Goal: Task Accomplishment & Management: Use online tool/utility

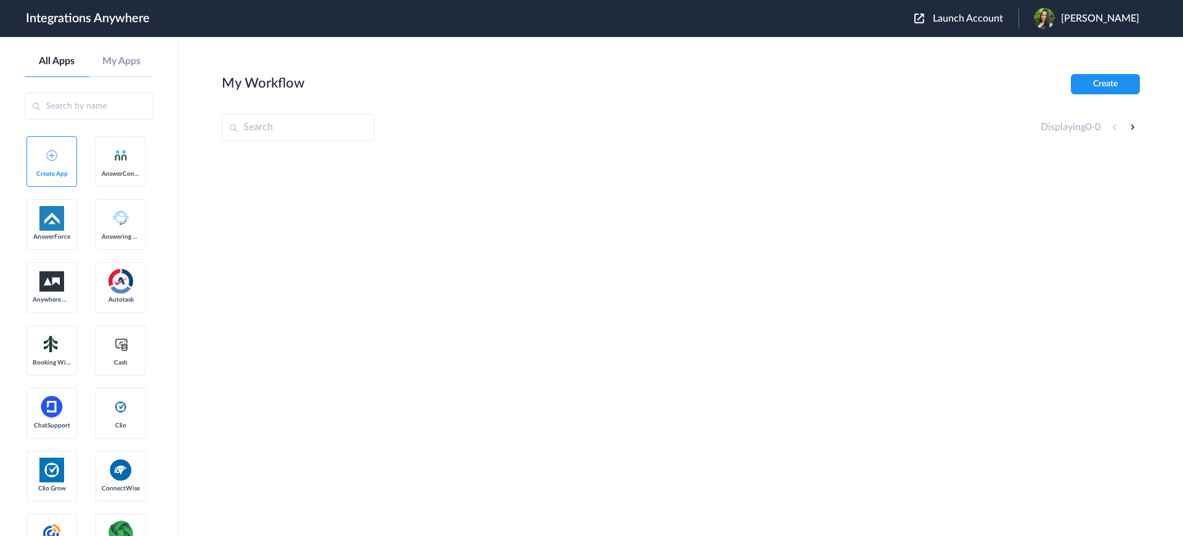
click at [966, 18] on span "Launch Account" at bounding box center [968, 19] width 70 height 10
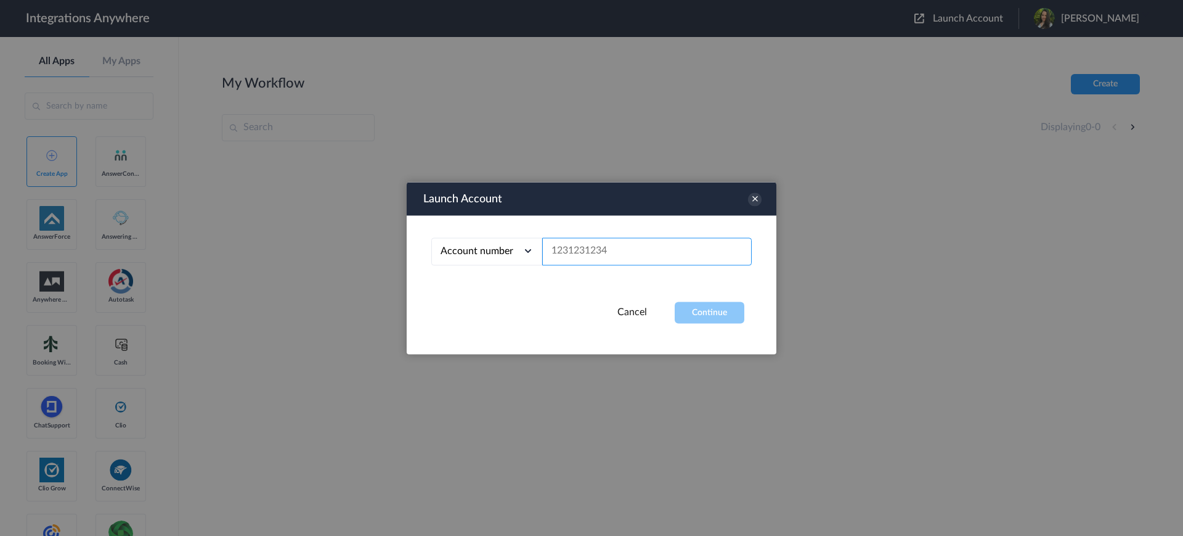
paste input "9106612562"
click at [698, 310] on button "Continue" at bounding box center [710, 312] width 70 height 22
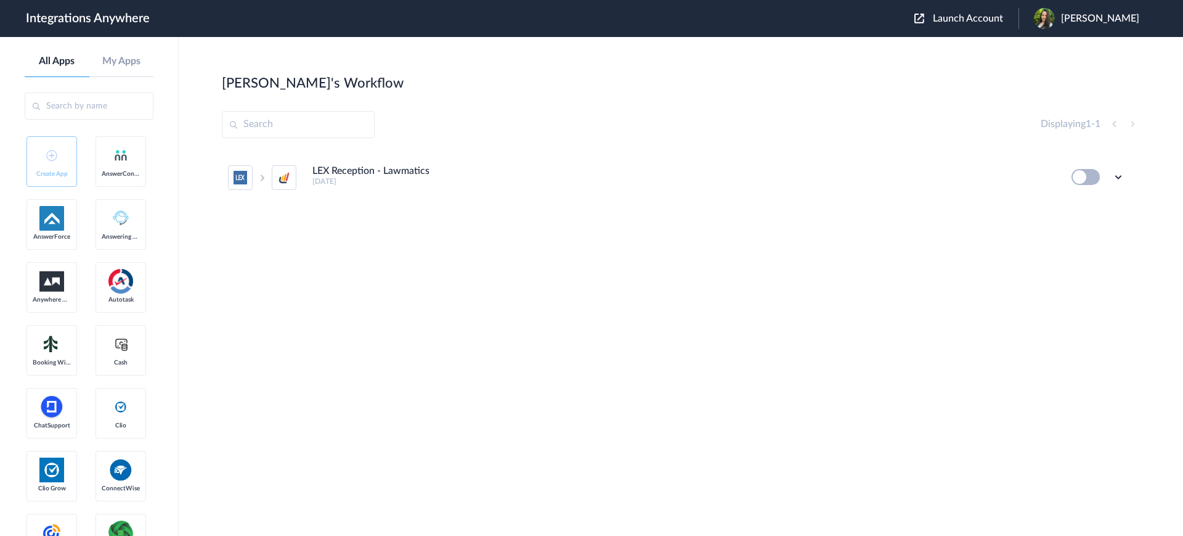
click at [972, 20] on span "Launch Account" at bounding box center [968, 19] width 70 height 10
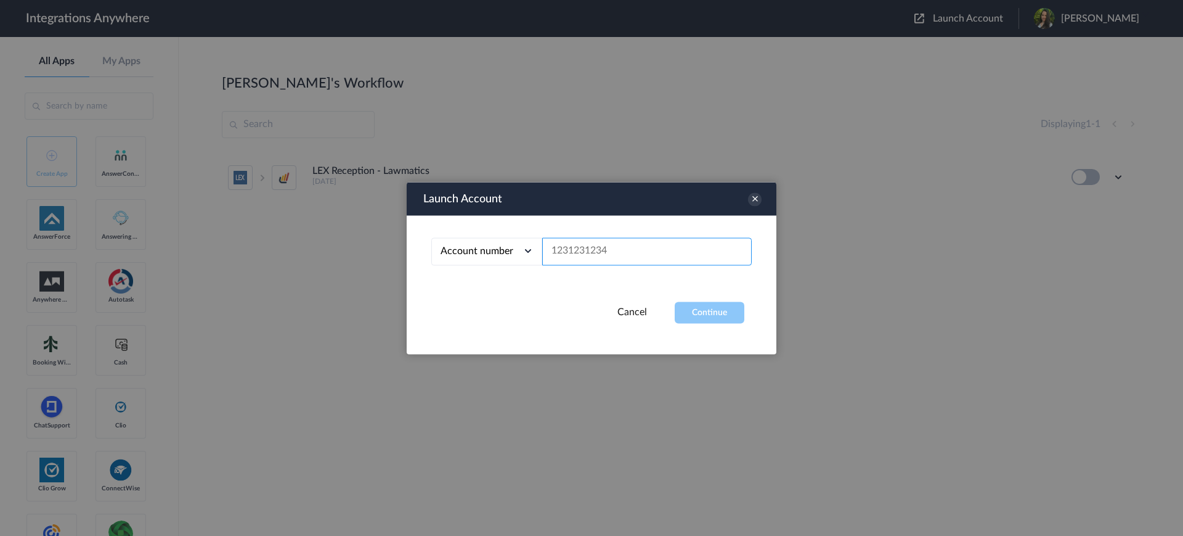
paste input "9106612562"
type input "9106612562"
click at [693, 313] on button "Continue" at bounding box center [710, 312] width 70 height 22
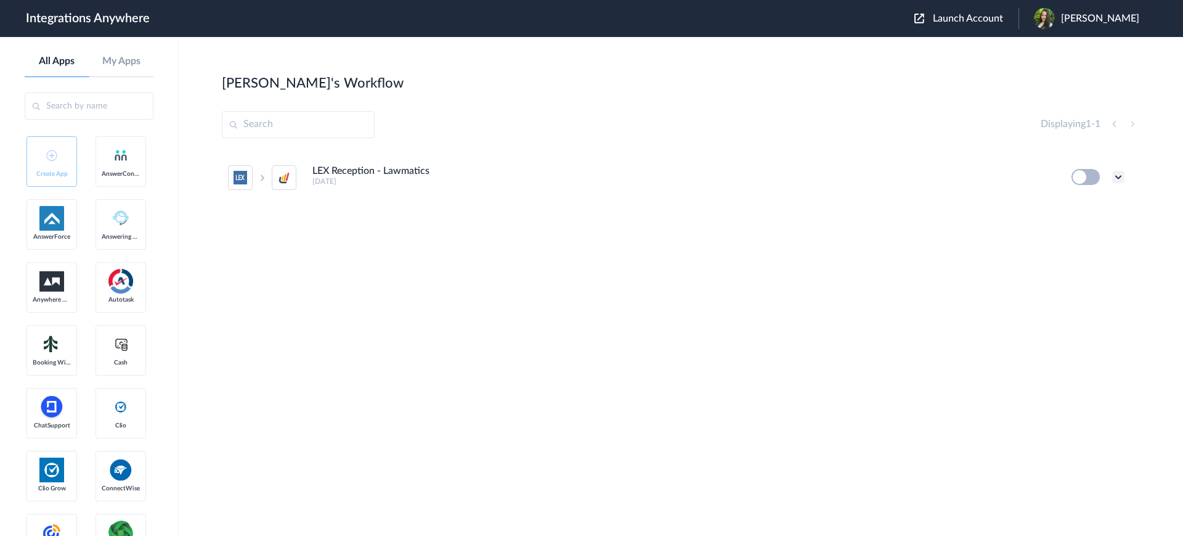
click at [1119, 177] on icon at bounding box center [1119, 177] width 12 height 12
click at [1071, 205] on link "Edit" at bounding box center [1069, 205] width 30 height 9
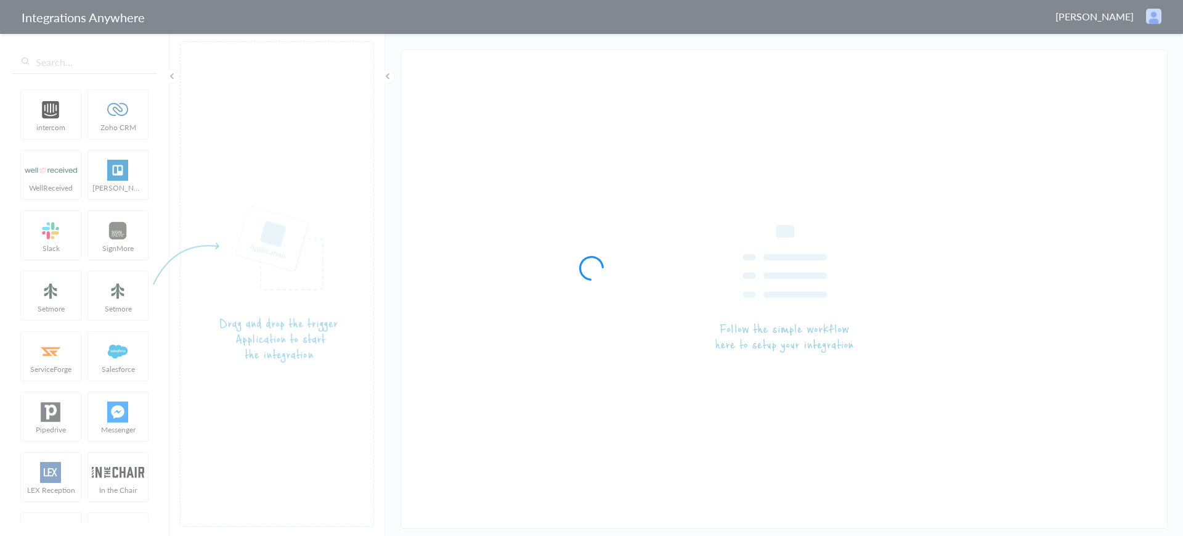
type input "LEX Reception - Lawmatics"
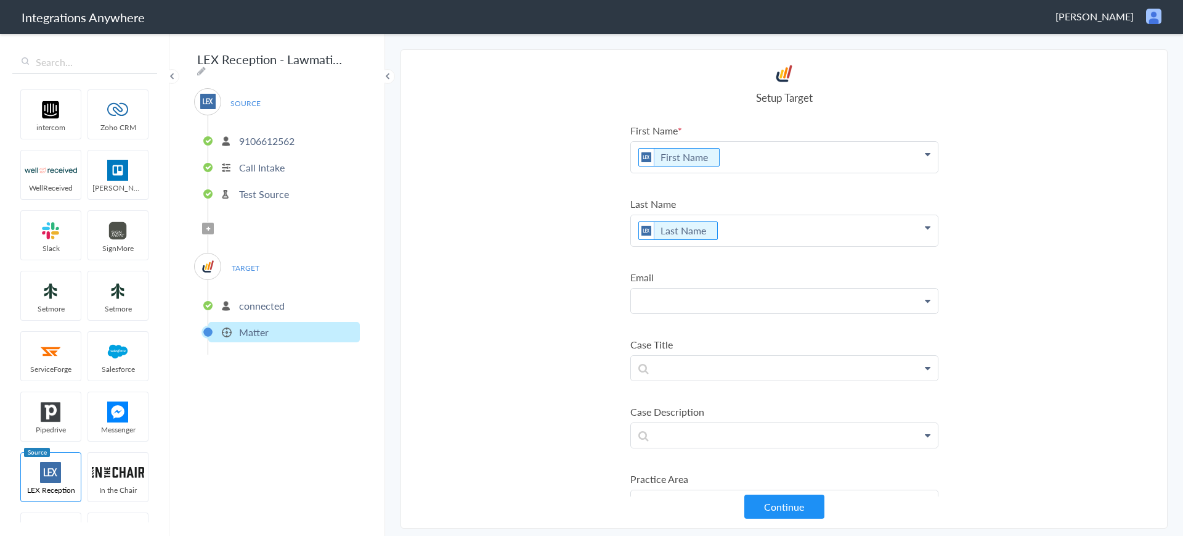
click at [895, 301] on p at bounding box center [784, 300] width 307 height 24
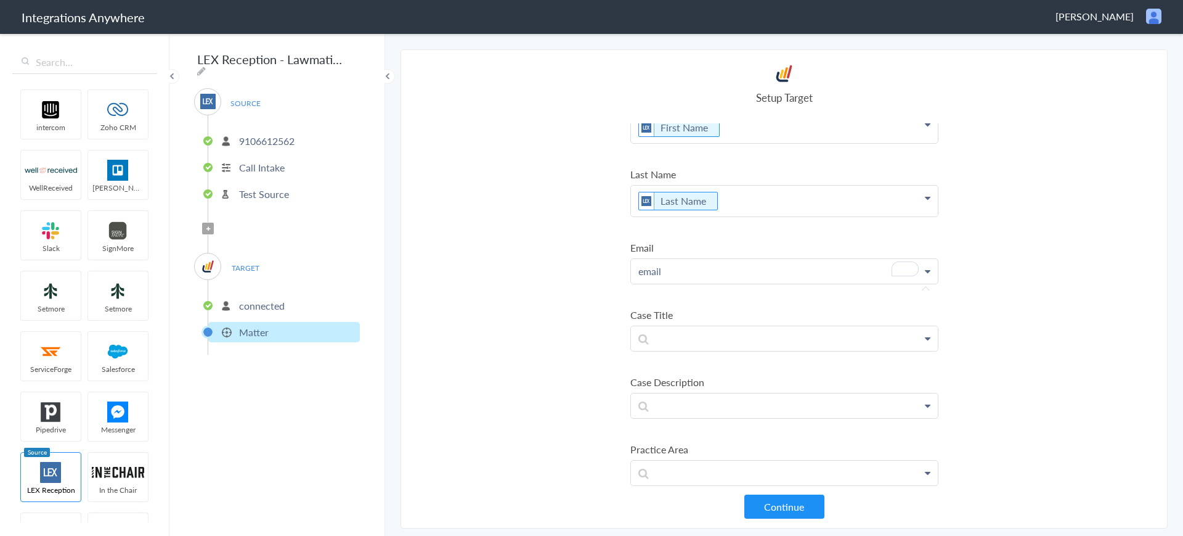
scroll to position [31, 0]
click at [541, 271] on section "Select Account 9106612562 Rename Delete (20 days ago) + connect Continue Setup …" at bounding box center [784, 288] width 767 height 479
click at [680, 269] on p at bounding box center [784, 266] width 307 height 24
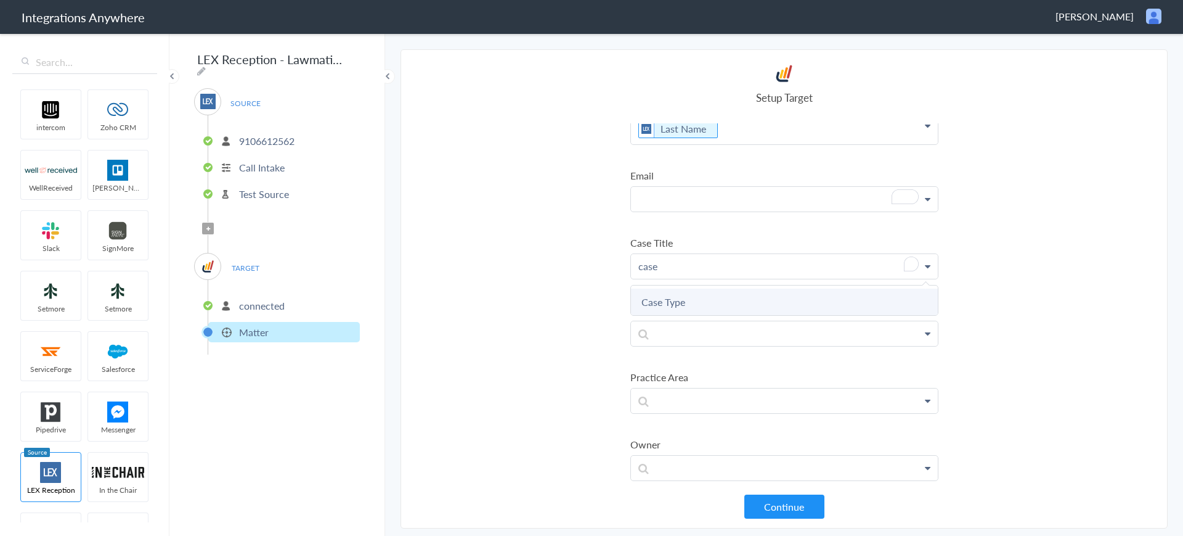
click at [682, 300] on link "Case Type" at bounding box center [784, 301] width 307 height 27
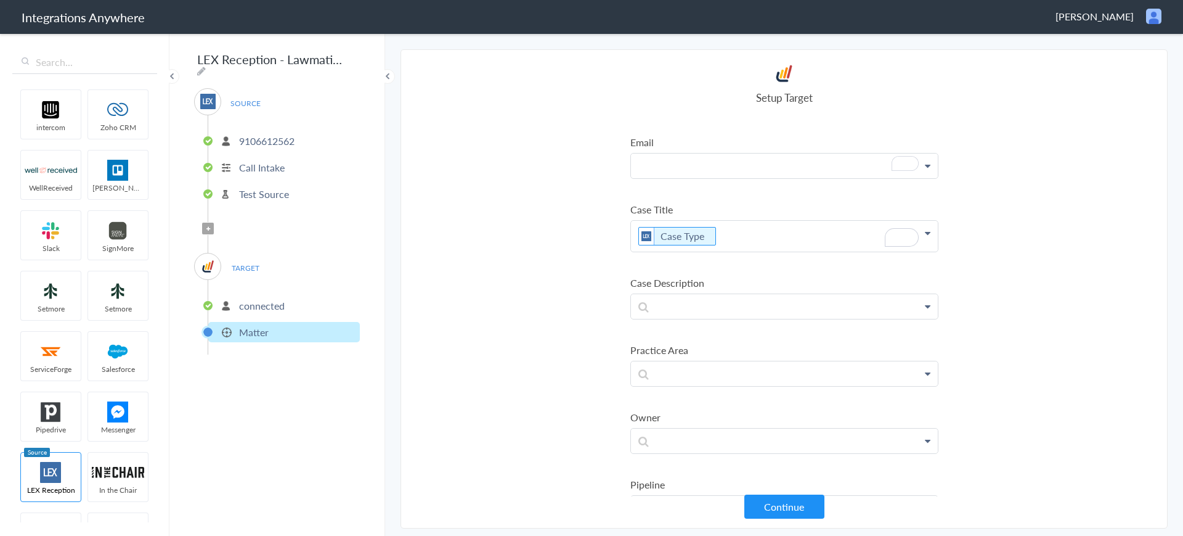
click at [748, 238] on p "Case Type" at bounding box center [784, 236] width 307 height 31
drag, startPoint x: 719, startPoint y: 237, endPoint x: 554, endPoint y: 247, distance: 165.4
click at [553, 247] on section "Select Account 9106612562 Rename Delete (20 days ago) + connect Continue Setup …" at bounding box center [784, 288] width 767 height 479
click at [788, 371] on p at bounding box center [784, 373] width 307 height 24
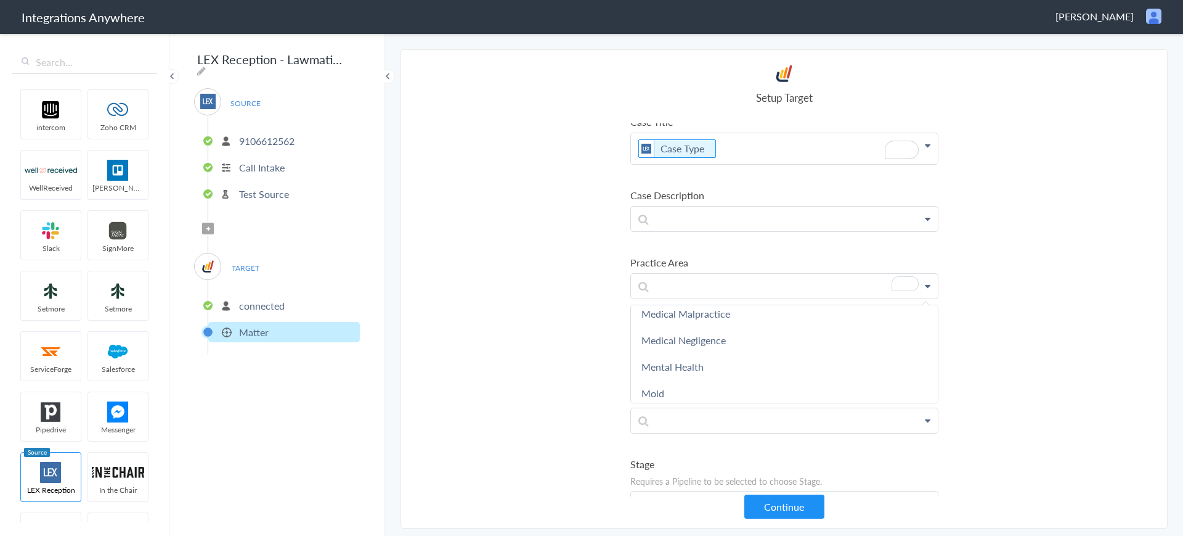
click at [503, 272] on section "Select Account 9106612562 Rename Delete (20 days ago) + connect Continue Setup …" at bounding box center [784, 288] width 767 height 479
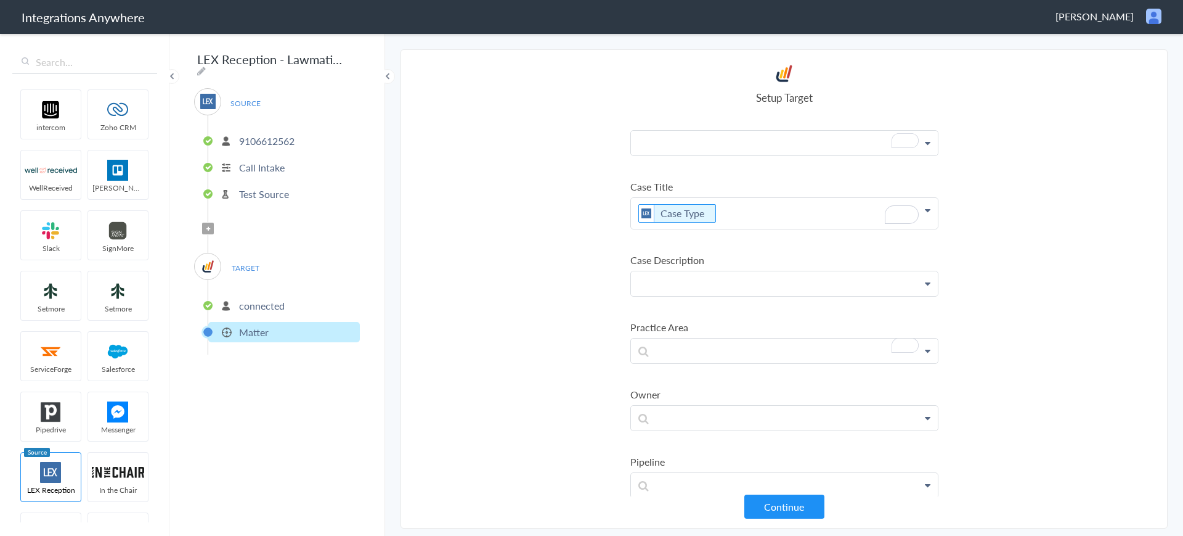
click at [693, 288] on p at bounding box center [784, 283] width 307 height 24
click at [660, 312] on link "Message" at bounding box center [784, 319] width 307 height 27
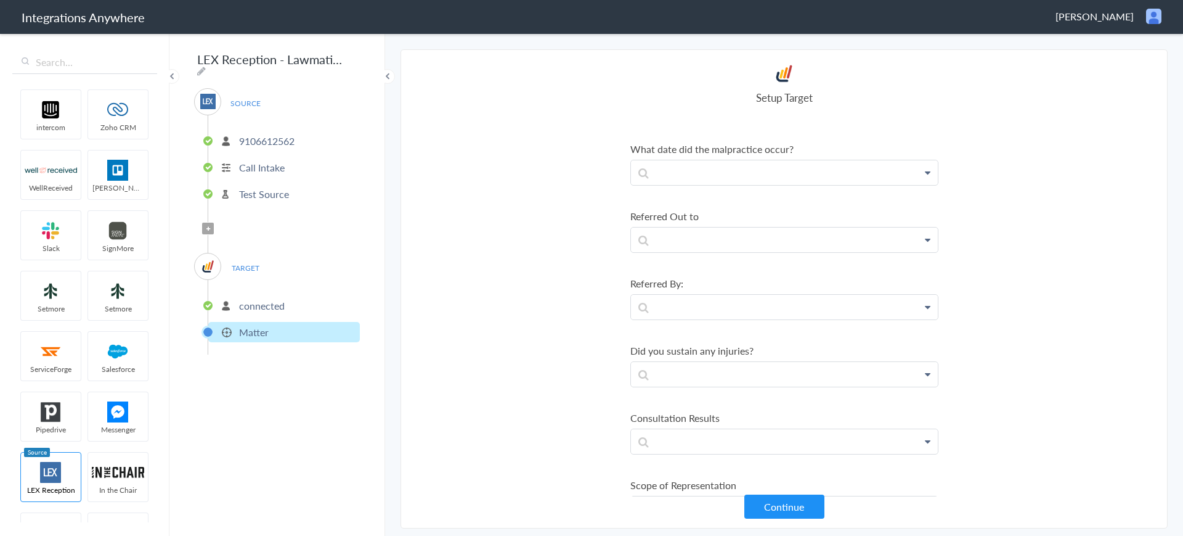
scroll to position [2380, 0]
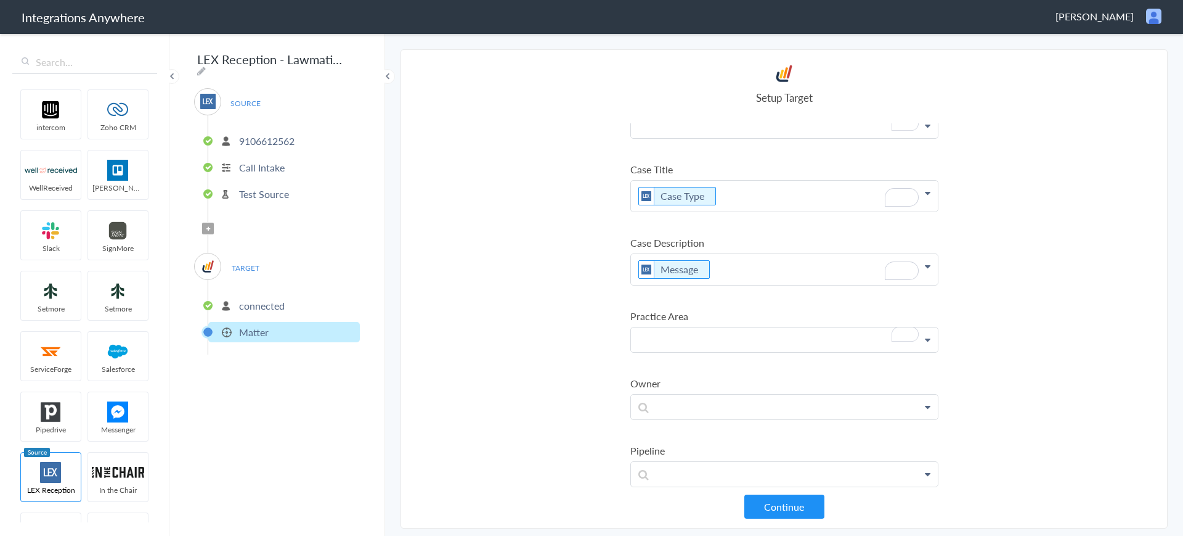
click at [714, 339] on p "To enrich screen reader interactions, please activate Accessibility in Grammarl…" at bounding box center [784, 339] width 307 height 24
drag, startPoint x: 725, startPoint y: 341, endPoint x: 617, endPoint y: 347, distance: 108.7
click at [617, 347] on section "Select Account 9106612562 Rename Delete (20 days ago) + connect Continue Setup …" at bounding box center [784, 288] width 767 height 479
click at [668, 373] on link "Medical Malpractice" at bounding box center [784, 375] width 307 height 27
click at [781, 342] on p "Medical Malpractice" at bounding box center [784, 342] width 307 height 31
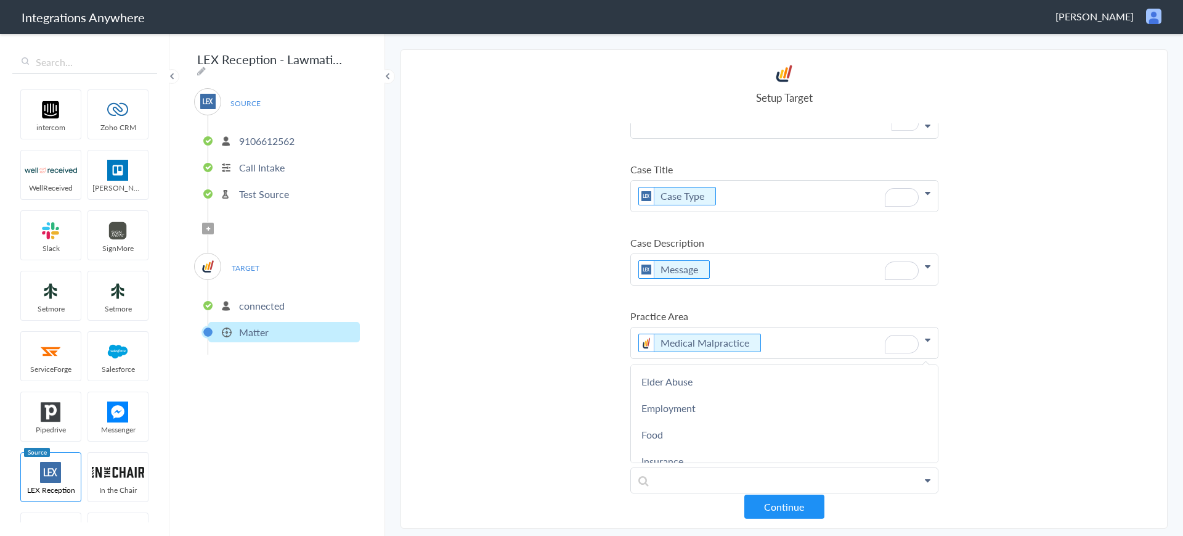
click at [571, 334] on section "Select Account 9106612562 Rename Delete (20 days ago) + connect Continue Setup …" at bounding box center [784, 288] width 767 height 479
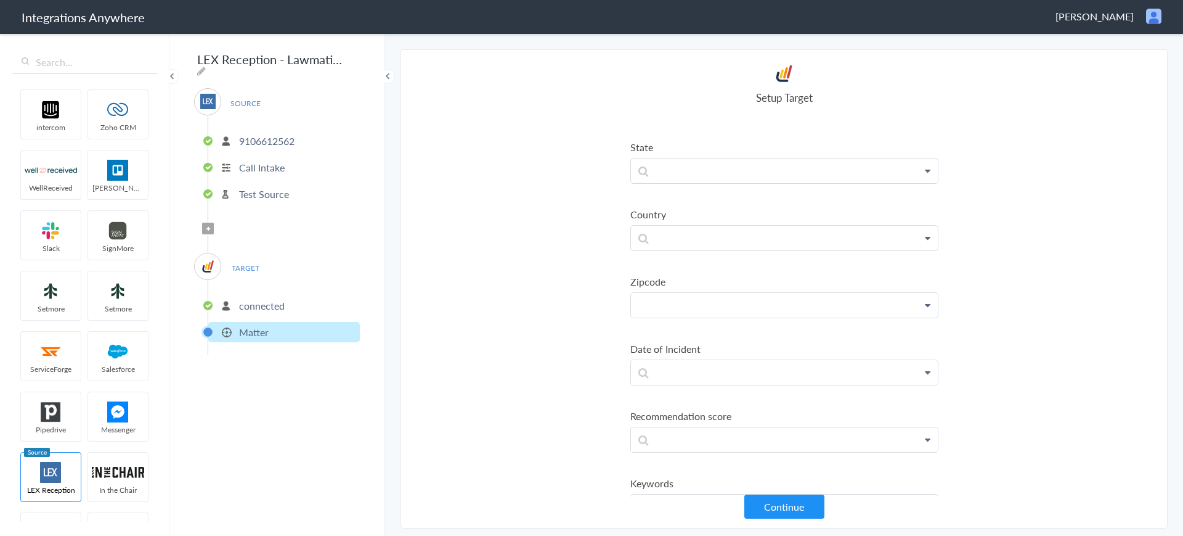
click at [741, 306] on p at bounding box center [784, 305] width 307 height 24
click at [711, 349] on link "Zip/Postal Code" at bounding box center [784, 340] width 307 height 27
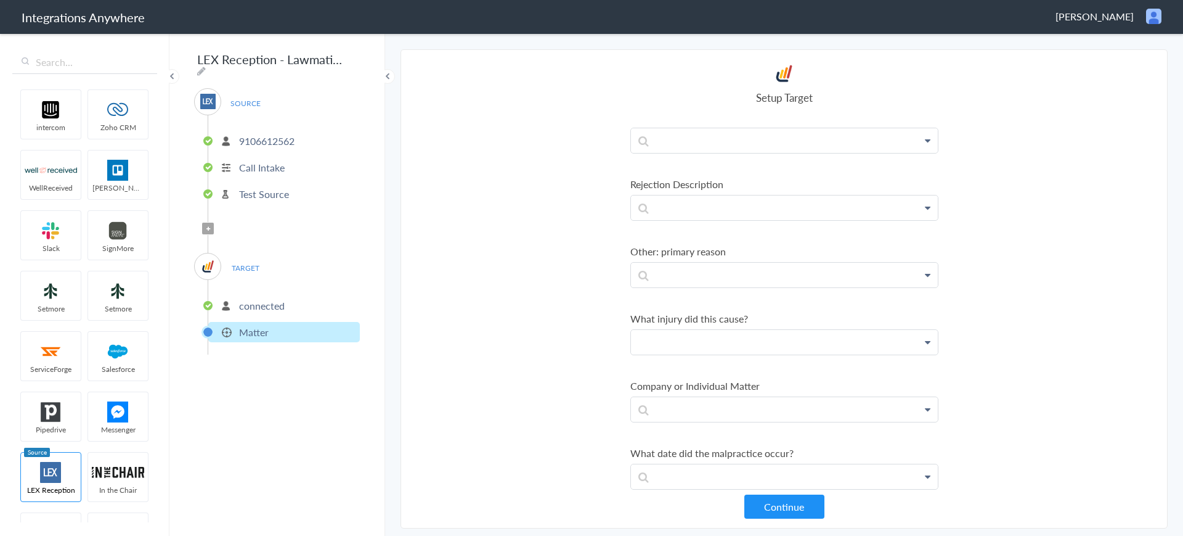
click at [728, 338] on p at bounding box center [784, 342] width 307 height 24
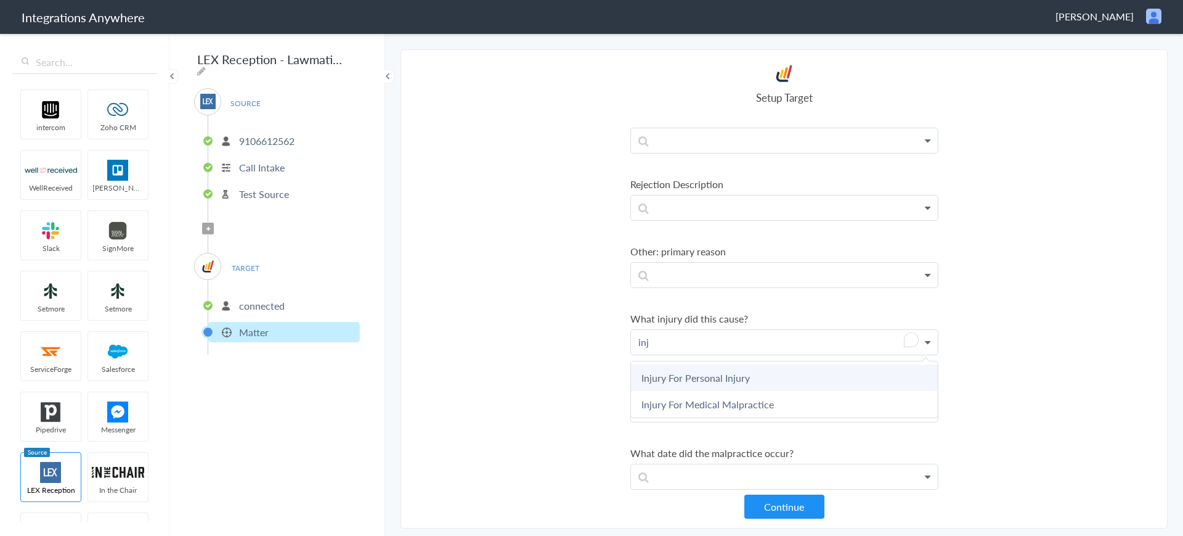
click at [724, 372] on link "Injury For Personal Injury" at bounding box center [784, 377] width 307 height 27
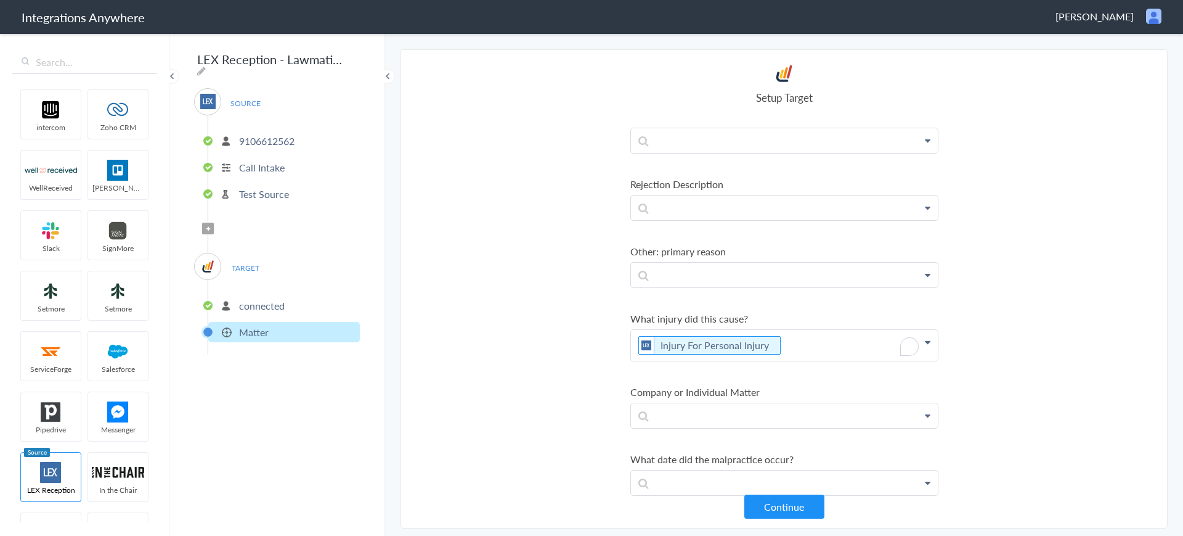
click at [814, 348] on p "Injury For Personal Injury" at bounding box center [784, 345] width 307 height 31
click at [775, 411] on link "Injury For Medical Malpractice" at bounding box center [784, 410] width 307 height 27
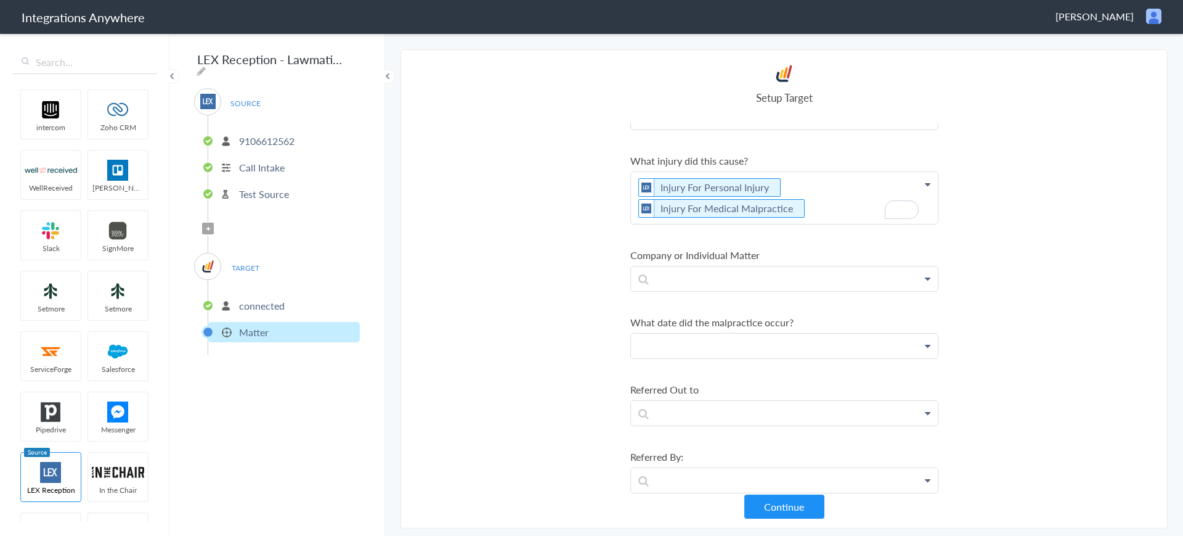
click at [704, 350] on p at bounding box center [784, 345] width 307 height 24
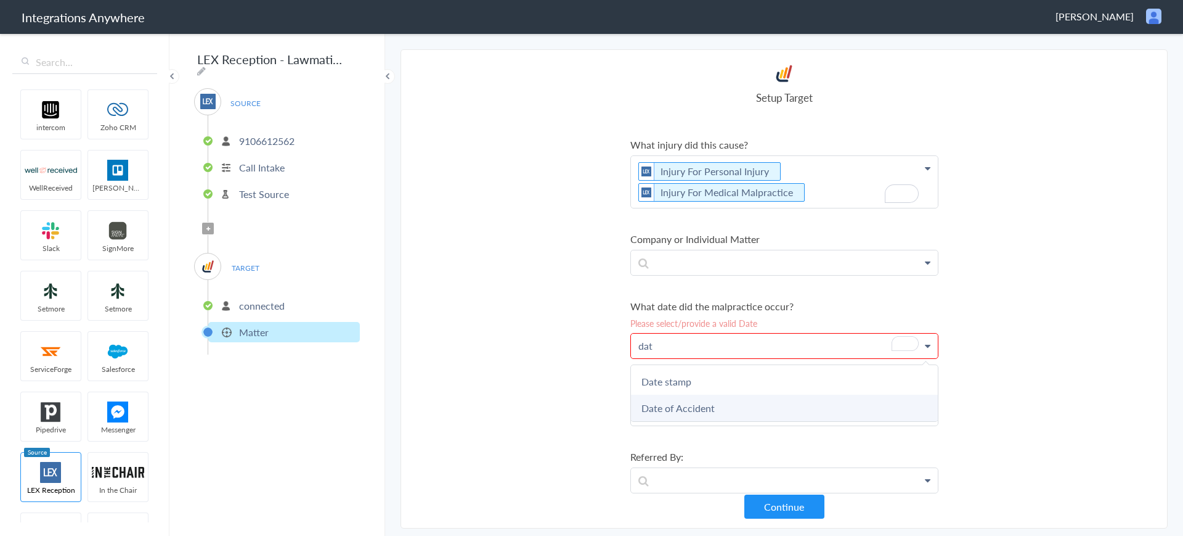
click at [693, 401] on link "Date of Accident" at bounding box center [784, 407] width 307 height 27
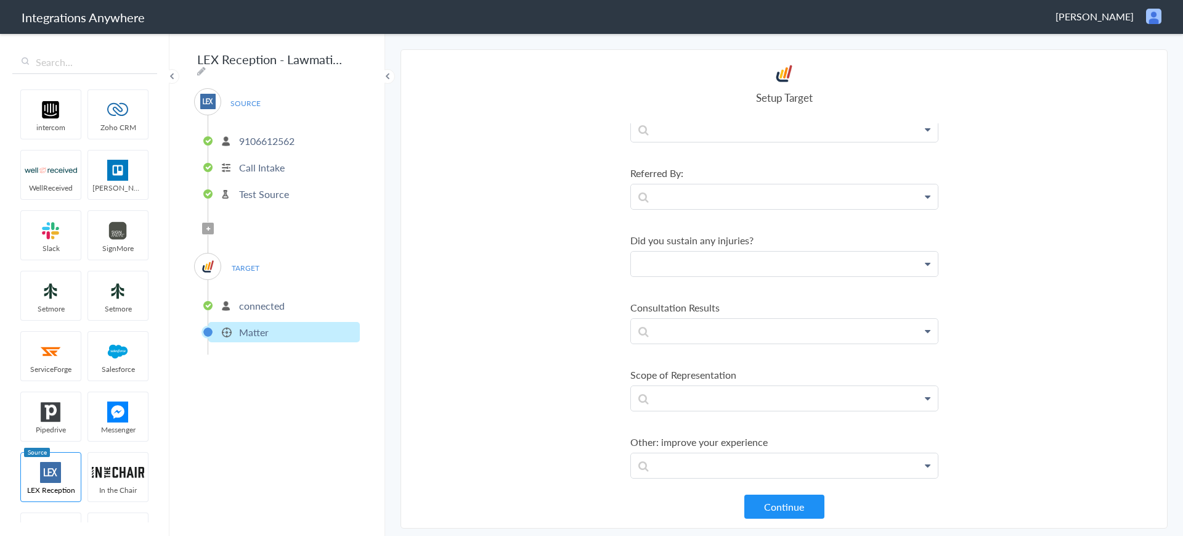
drag, startPoint x: 688, startPoint y: 260, endPoint x: 685, endPoint y: 269, distance: 9.6
click at [688, 260] on p at bounding box center [784, 263] width 307 height 24
click at [520, 261] on section "Select Account 9106612562 Rename Delete (20 days ago) + connect Continue Setup …" at bounding box center [784, 288] width 767 height 479
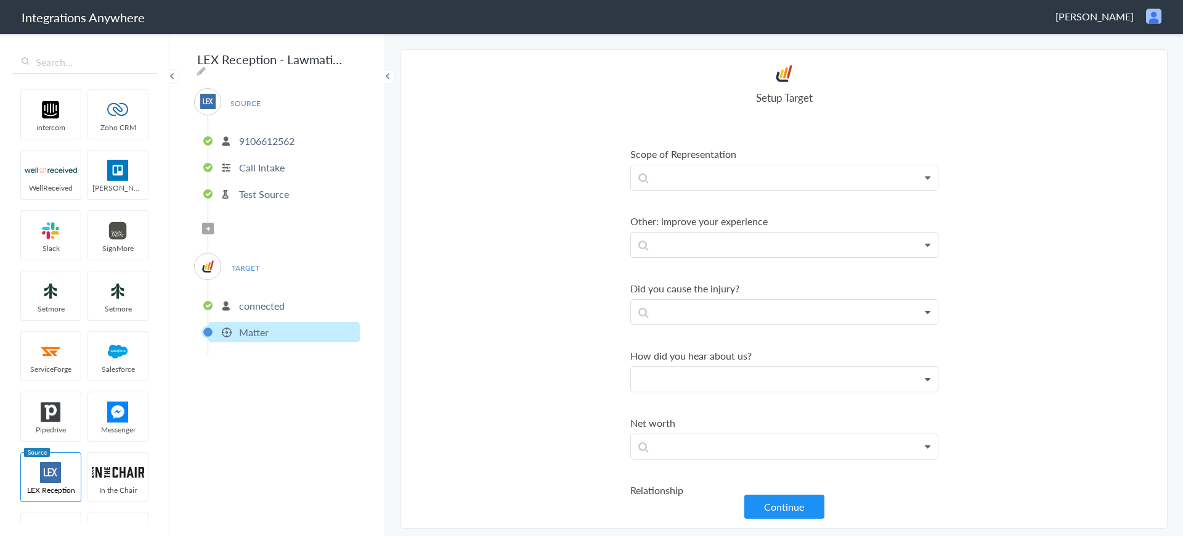
click at [693, 378] on p at bounding box center [784, 379] width 307 height 24
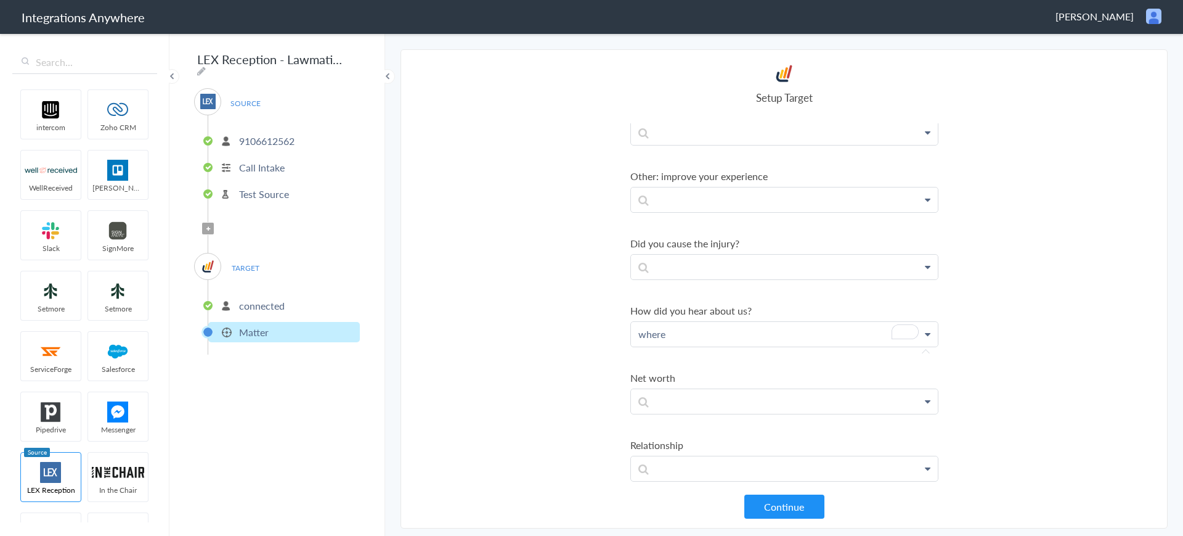
click at [677, 332] on p "where" at bounding box center [784, 334] width 307 height 24
drag, startPoint x: 650, startPoint y: 333, endPoint x: 566, endPoint y: 333, distance: 84.4
click at [566, 333] on section "Select Account 9106612562 Rename Delete (20 days ago) + connect Continue Setup …" at bounding box center [784, 288] width 767 height 479
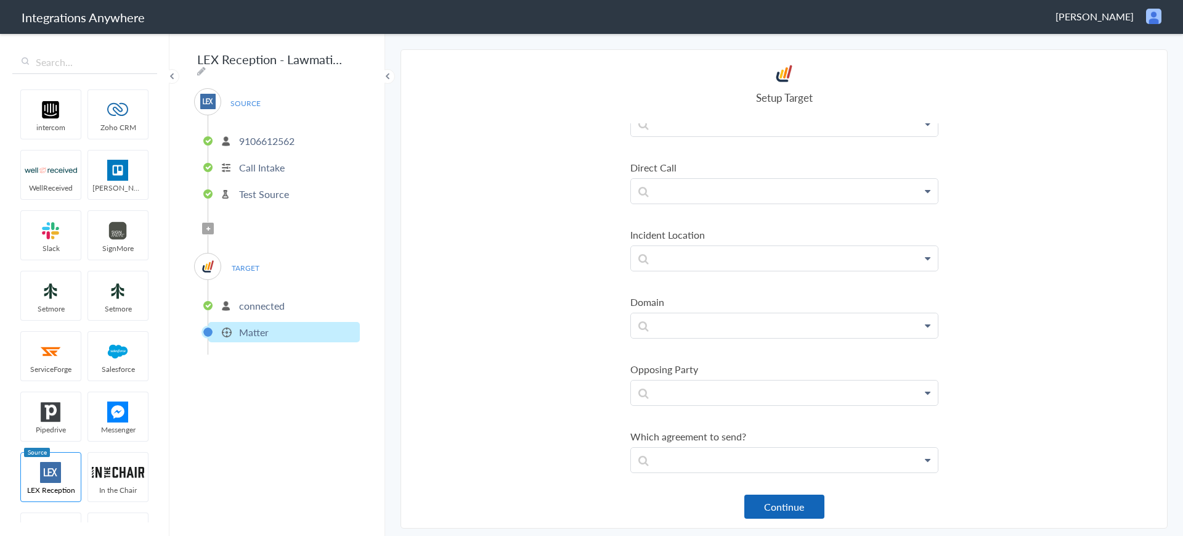
click at [778, 502] on button "Continue" at bounding box center [785, 506] width 80 height 24
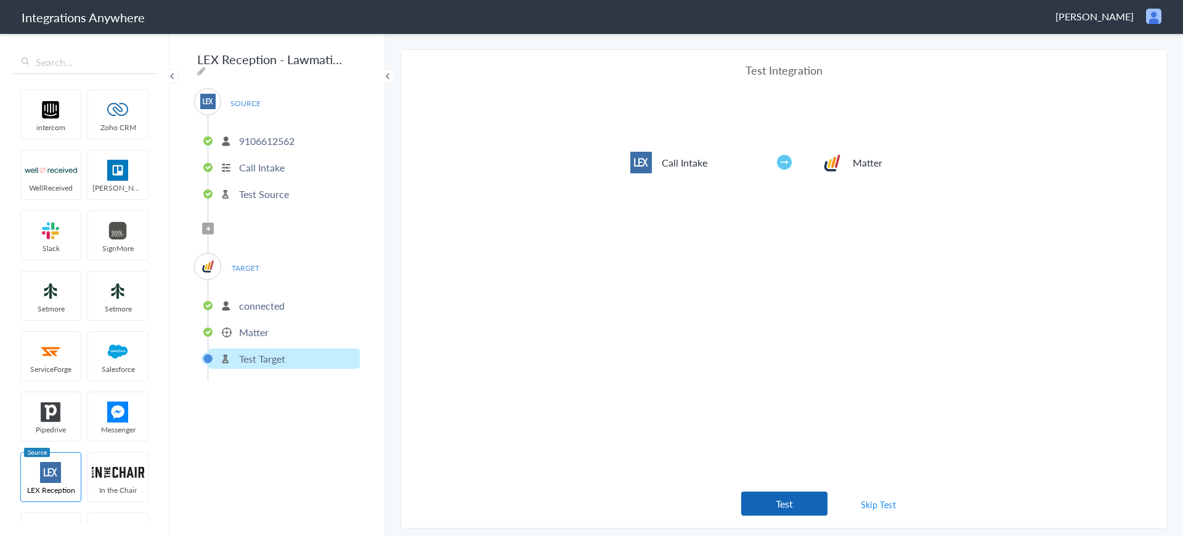
click at [778, 504] on button "Test" at bounding box center [785, 503] width 86 height 24
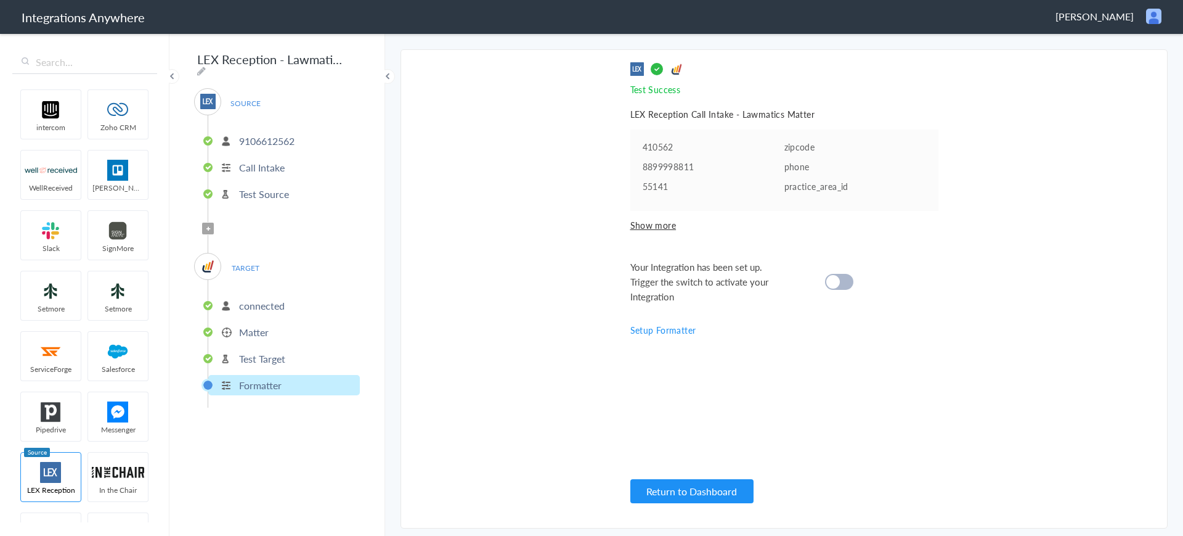
click at [649, 224] on span "Show more" at bounding box center [785, 225] width 308 height 12
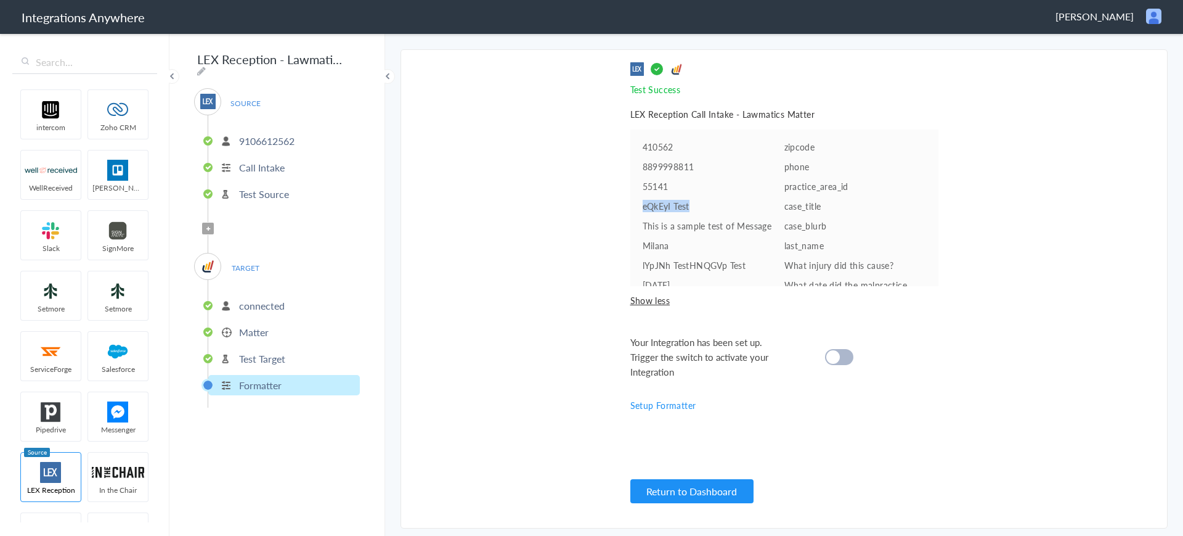
drag, startPoint x: 693, startPoint y: 204, endPoint x: 632, endPoint y: 211, distance: 61.4
click at [635, 203] on ul "410562 zipcode 8899998811 phone 55141 practice_area_id eQkEyI Test case_title T…" at bounding box center [785, 207] width 308 height 157
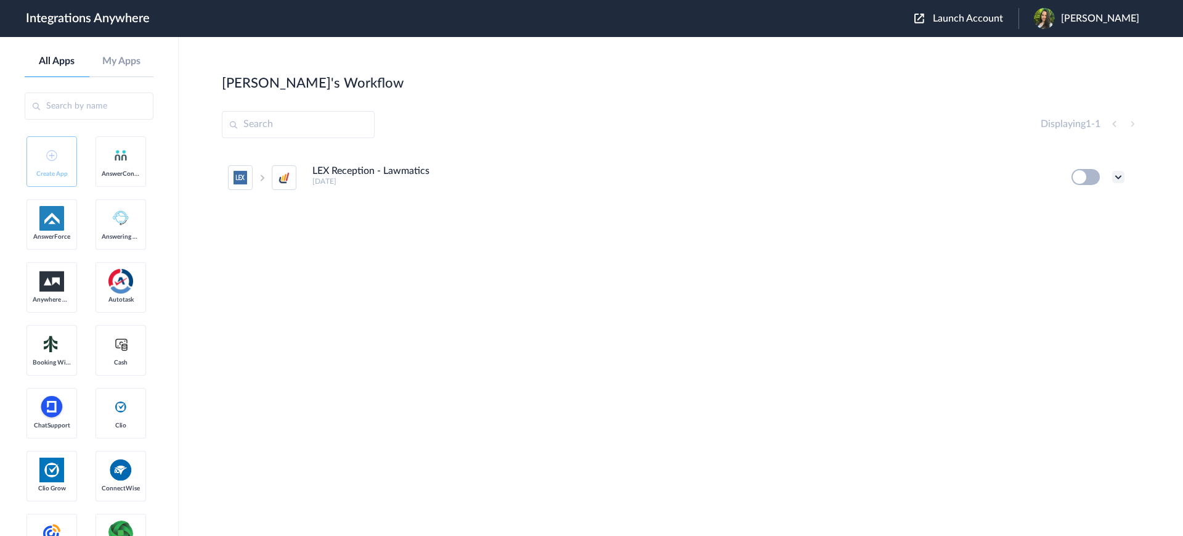
click at [1117, 179] on icon at bounding box center [1119, 177] width 12 height 12
click at [1088, 253] on span "Delete" at bounding box center [1080, 251] width 25 height 9
click at [1060, 254] on icon at bounding box center [1058, 251] width 8 height 9
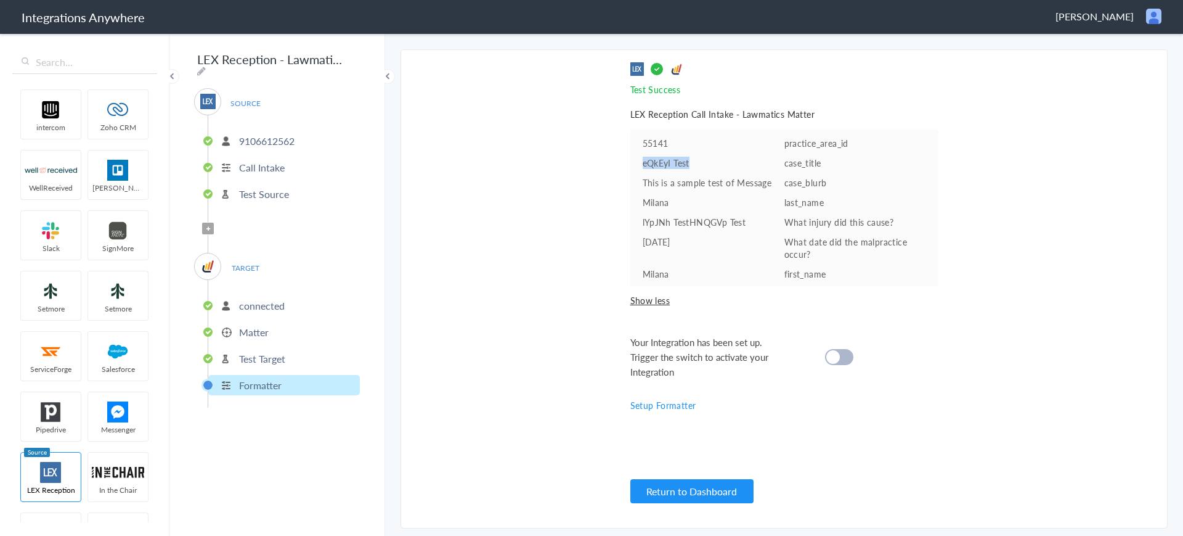
scroll to position [55, 0]
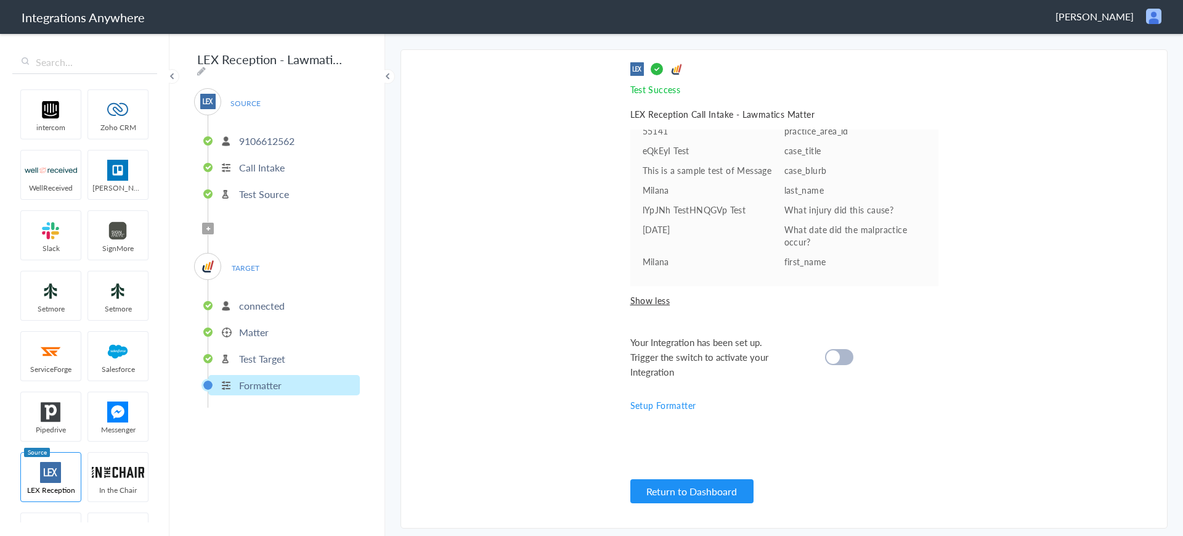
click at [264, 302] on p "connected" at bounding box center [262, 305] width 46 height 14
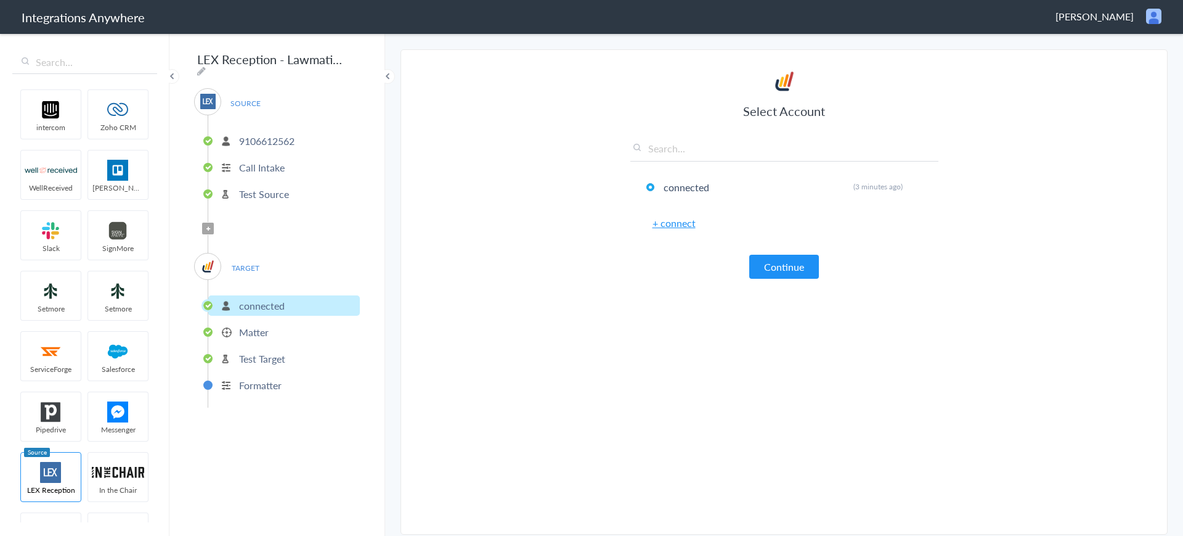
click at [263, 336] on li "Matter" at bounding box center [284, 332] width 152 height 20
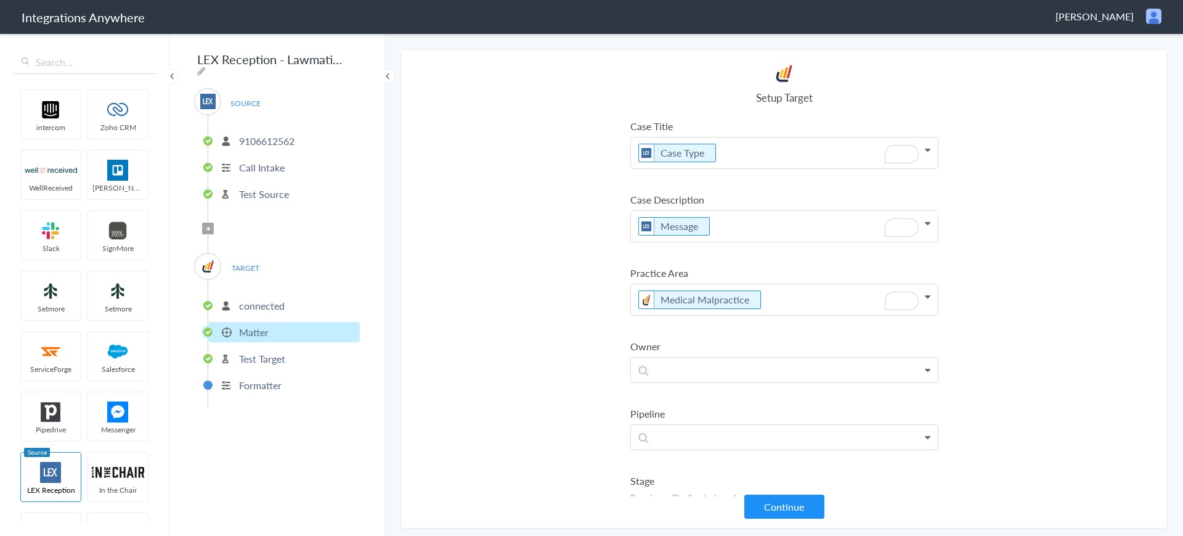
scroll to position [221, 0]
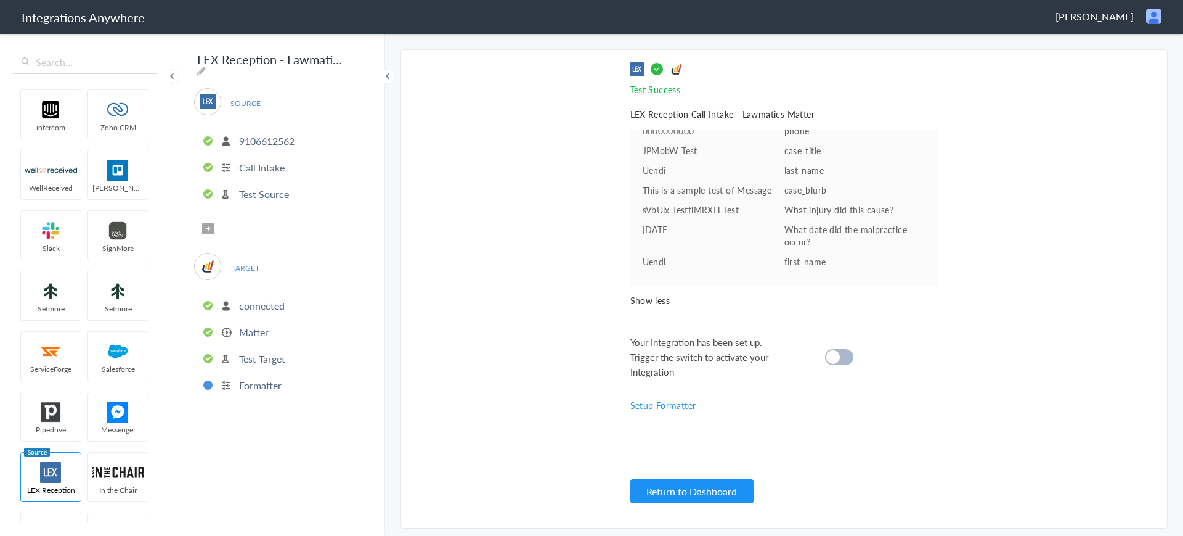
scroll to position [424, 0]
